Goal: Task Accomplishment & Management: Manage account settings

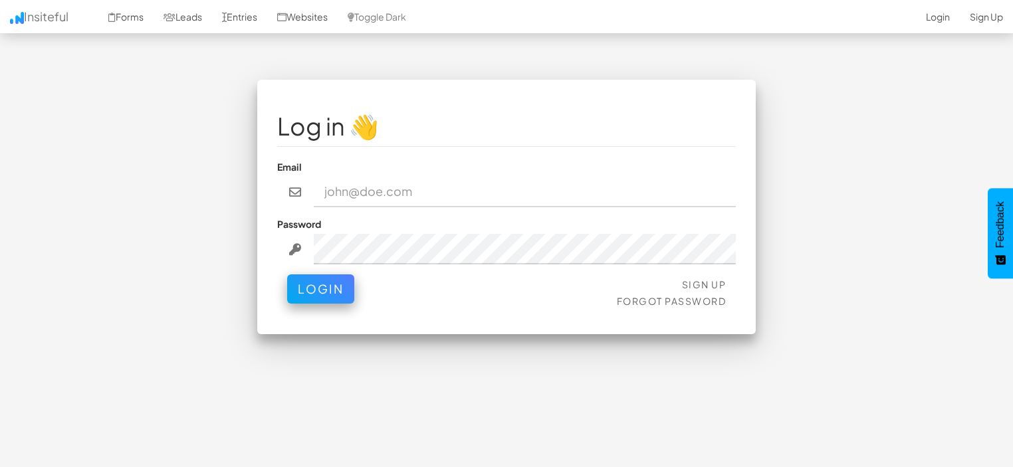
click at [348, 193] on input "email" at bounding box center [525, 192] width 423 height 31
type input "[EMAIL_ADDRESS][DOMAIN_NAME]"
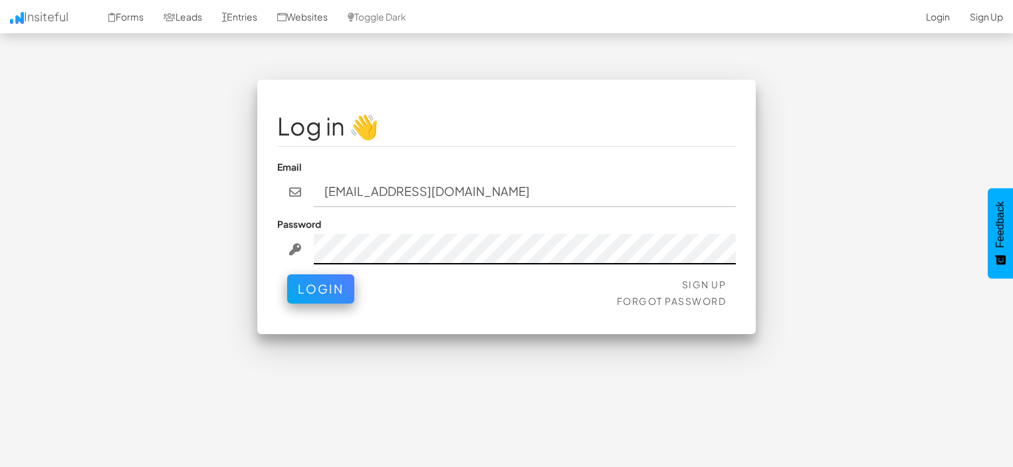
click at [287, 274] on button "Login" at bounding box center [320, 288] width 67 height 29
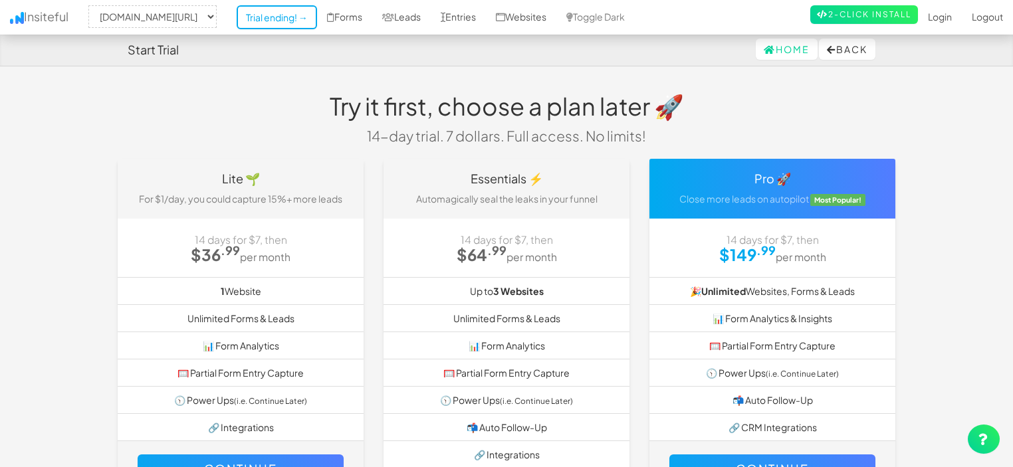
select select "2425"
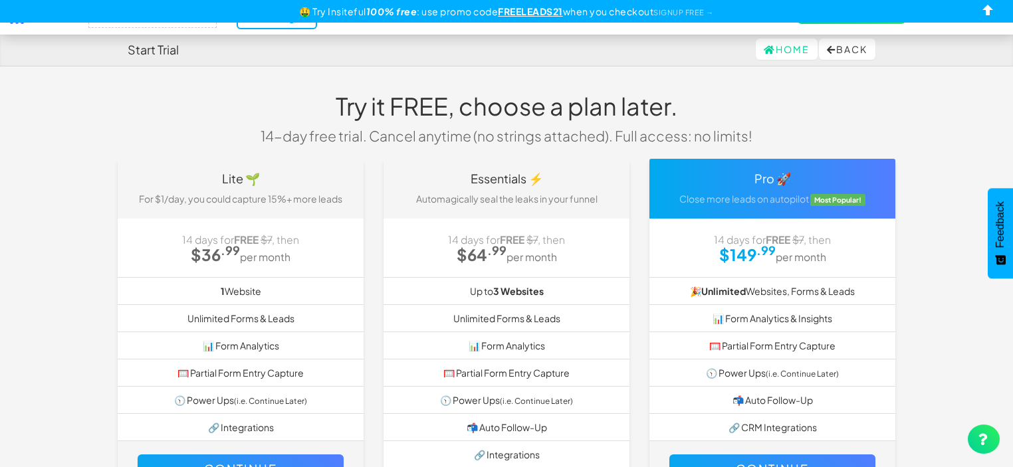
click at [75, 161] on body "Start Trial Home Back Toggle navigation Insiteful -- None -- [DOMAIN_NAME][URL]…" at bounding box center [506, 318] width 1013 height 636
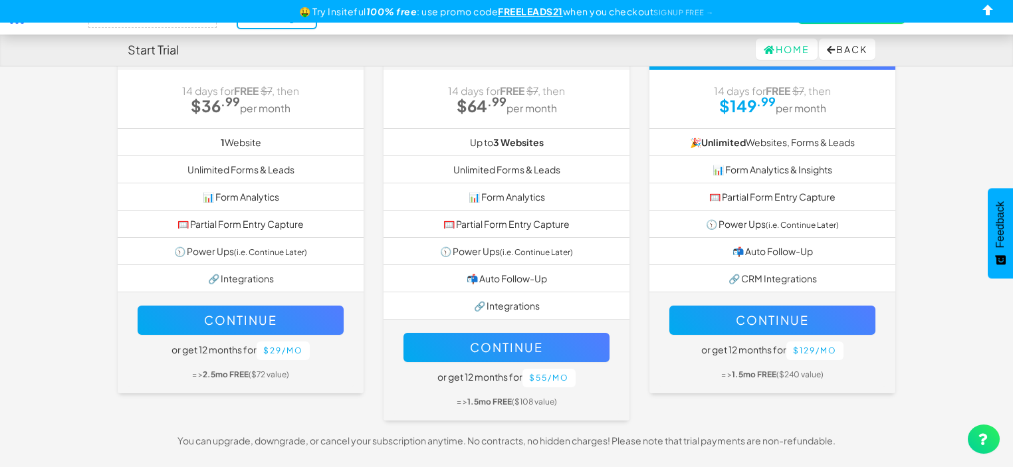
scroll to position [166, 0]
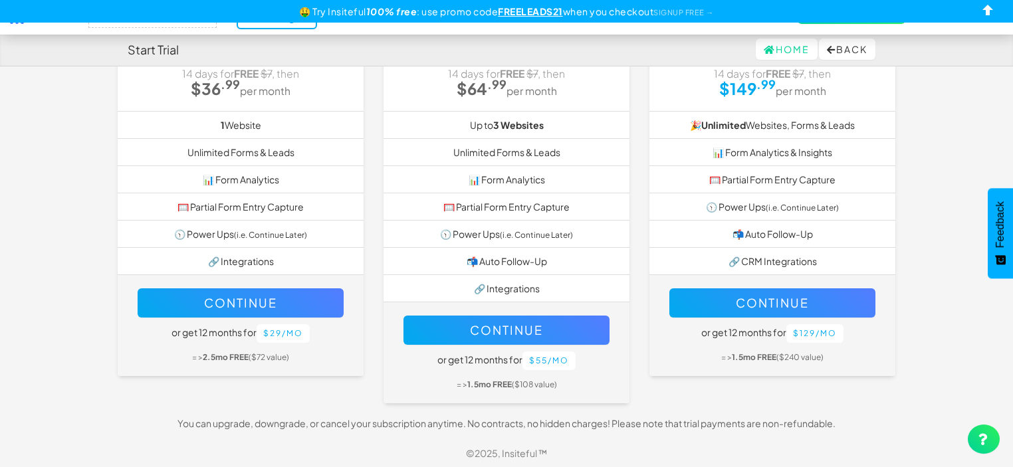
click at [66, 301] on body "Start Trial Home Back Toggle navigation Insiteful -- None -- rush-realty.vercel…" at bounding box center [506, 152] width 1013 height 636
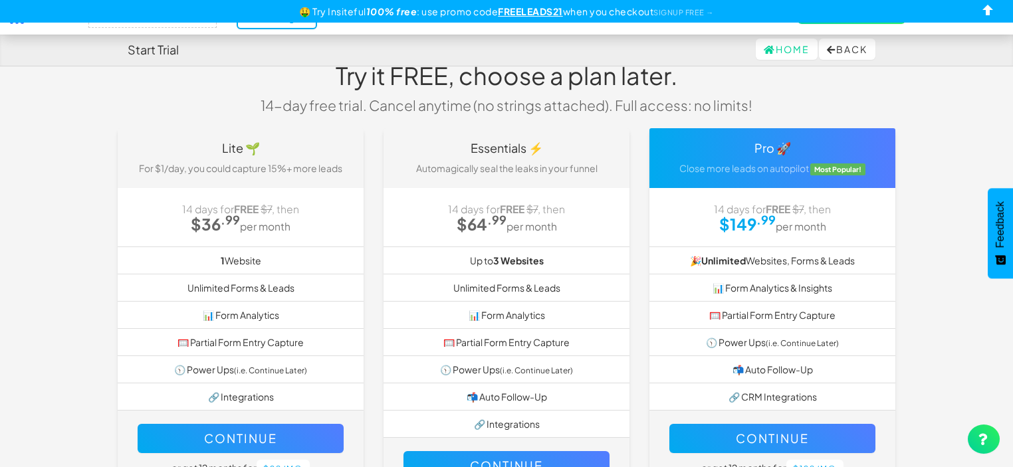
scroll to position [0, 0]
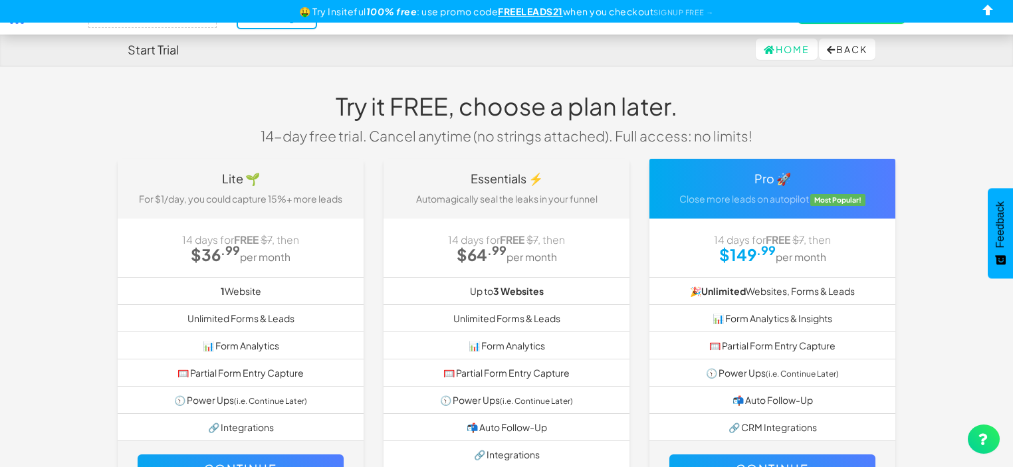
click at [221, 233] on span "14 days for FREE $7 , then" at bounding box center [240, 239] width 117 height 13
